Goal: Check status: Check status

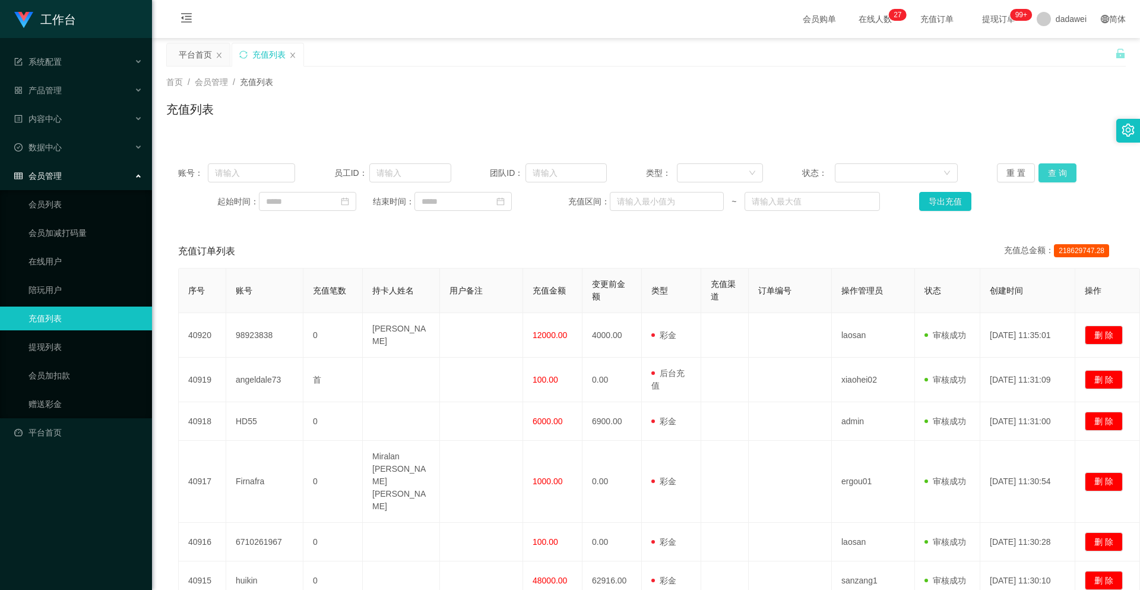
scroll to position [2, 0]
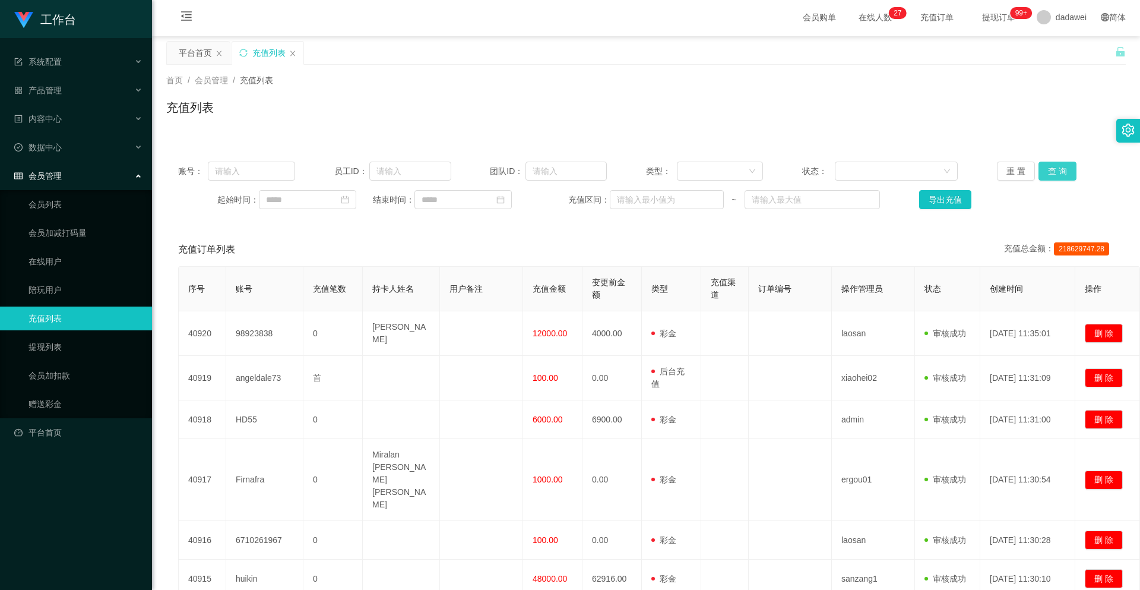
click at [1050, 171] on button "查 询" at bounding box center [1057, 170] width 38 height 19
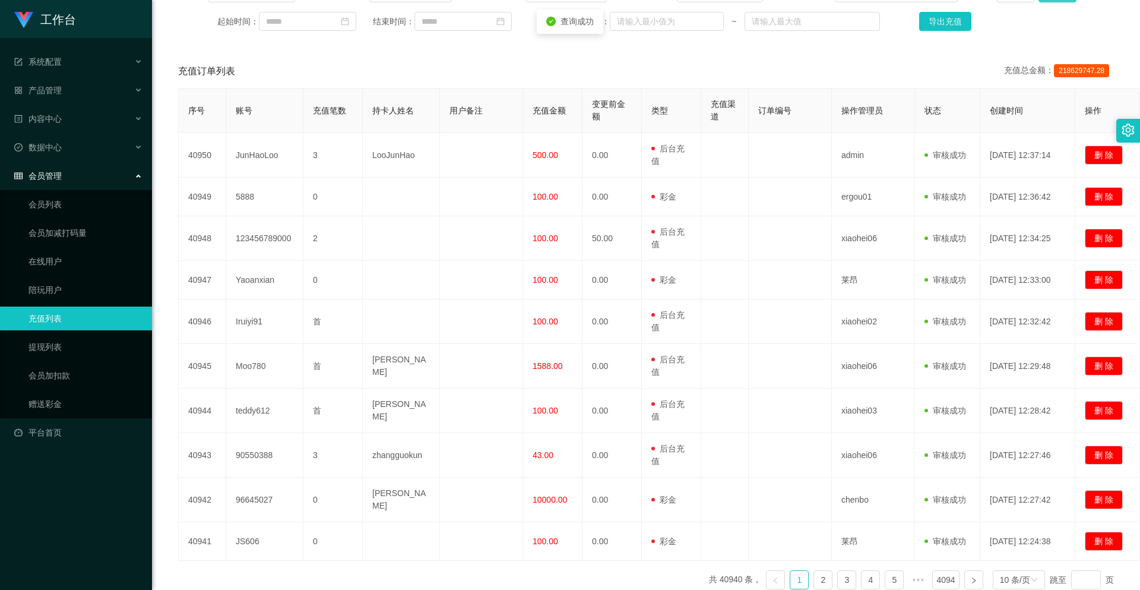
scroll to position [238, 0]
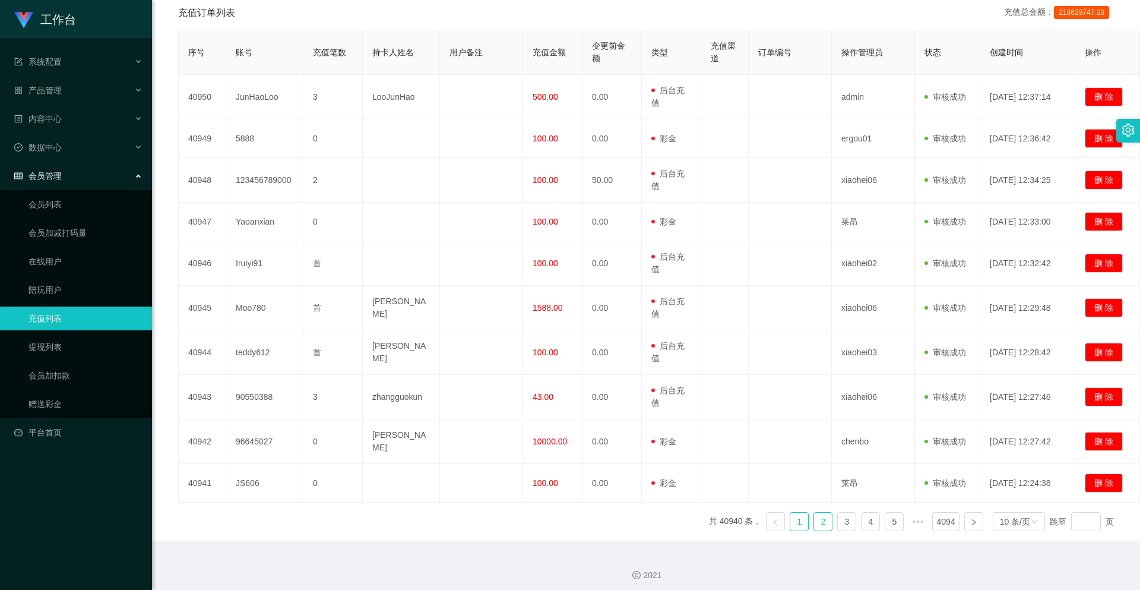
click at [815, 517] on link "2" at bounding box center [823, 521] width 18 height 18
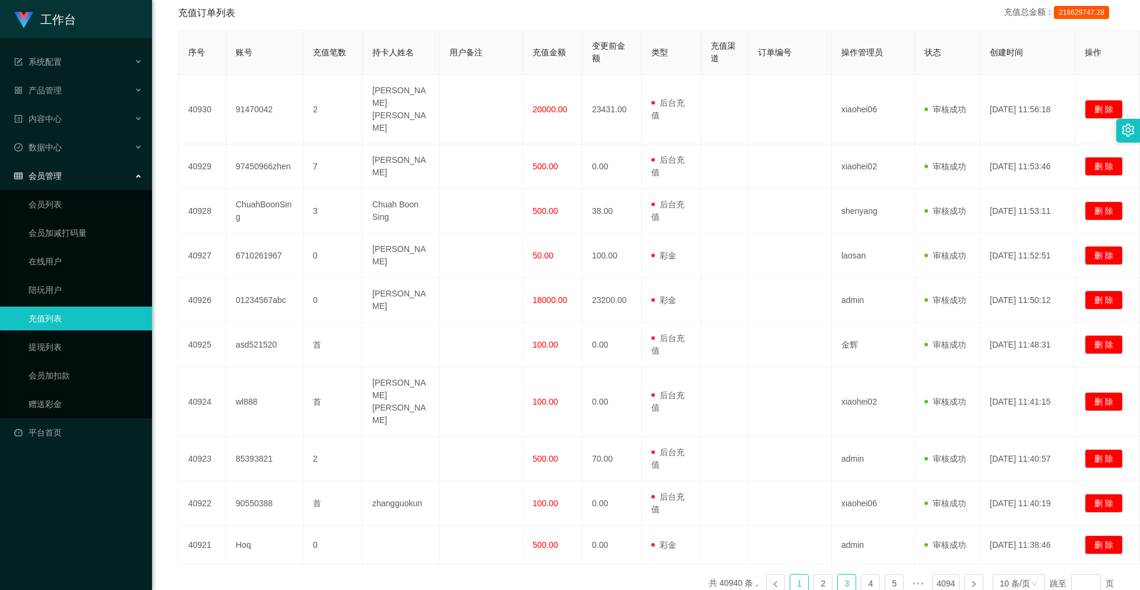
click at [793, 574] on link "1" at bounding box center [799, 583] width 18 height 18
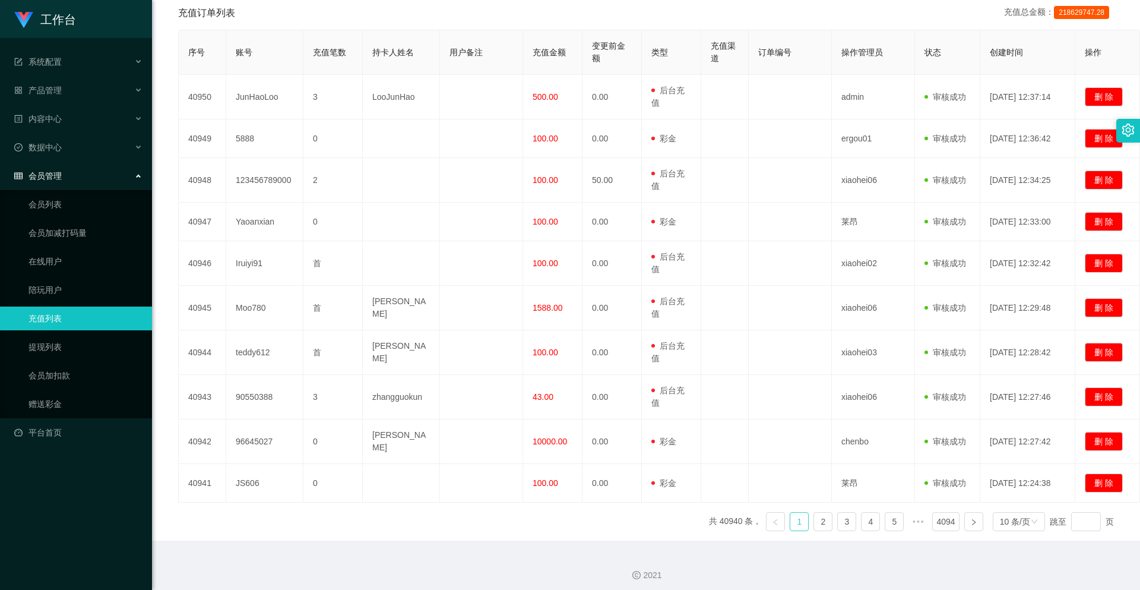
scroll to position [1, 0]
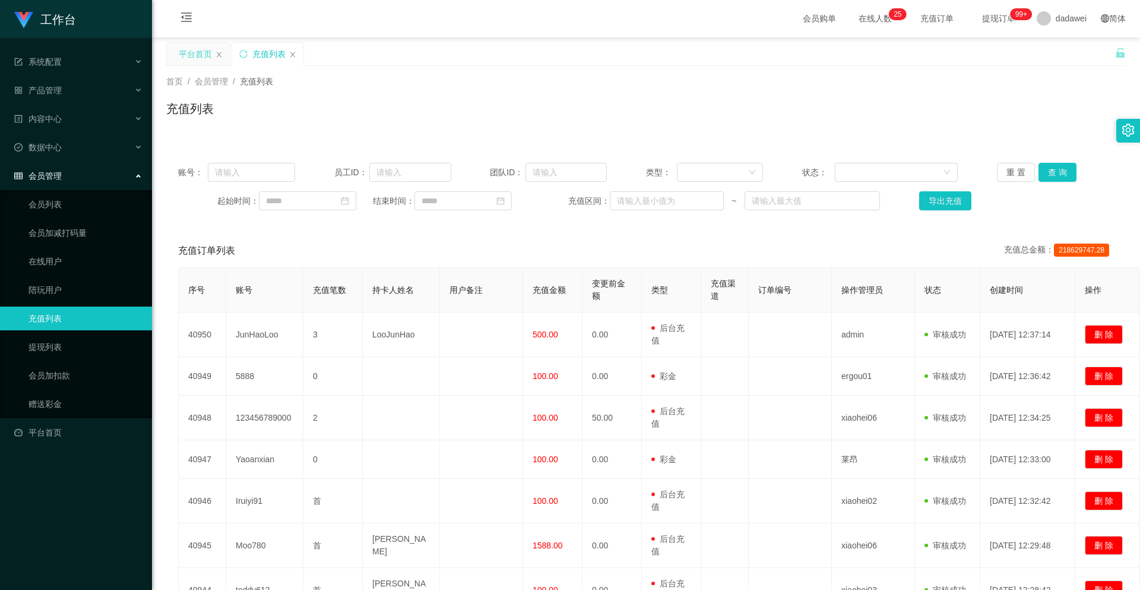
click at [198, 61] on div "平台首页" at bounding box center [195, 54] width 33 height 23
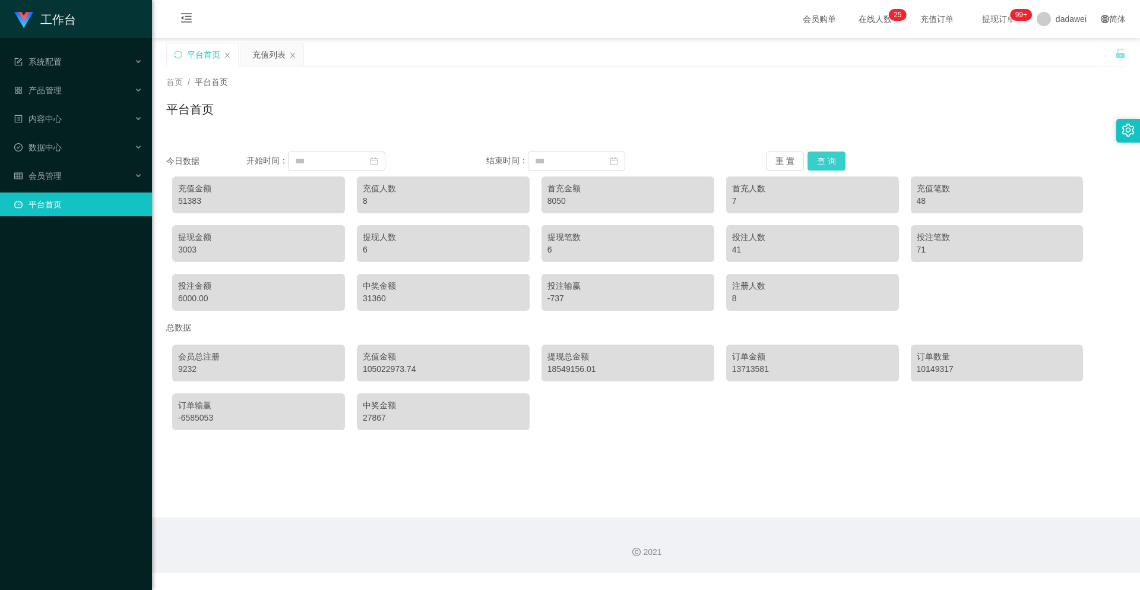
click at [834, 164] on button "查 询" at bounding box center [826, 160] width 38 height 19
click at [815, 171] on div "充值金额 86839 充值人数 20 首充金额 10238 首充人数 14 充值笔数 66 提现金额 6641 提现人数 14 提现笔数 17 投注人数 61…" at bounding box center [645, 243] width 959 height 146
click at [816, 164] on button "查 询" at bounding box center [826, 160] width 38 height 19
click at [825, 160] on button "查 询" at bounding box center [826, 160] width 38 height 19
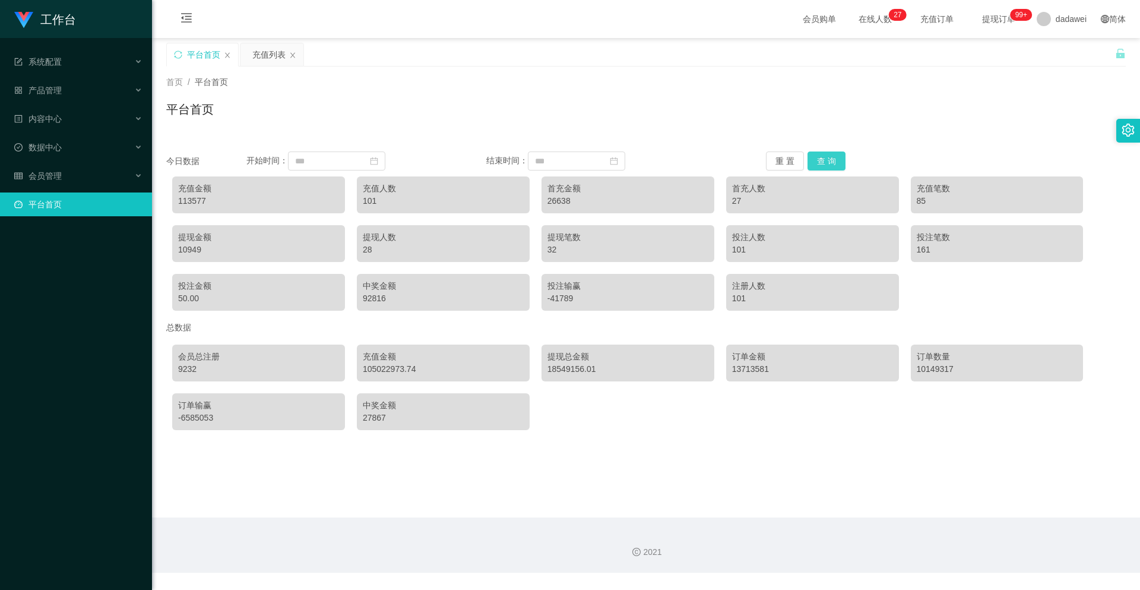
click at [809, 161] on button "查 询" at bounding box center [826, 160] width 38 height 19
